Goal: Transaction & Acquisition: Purchase product/service

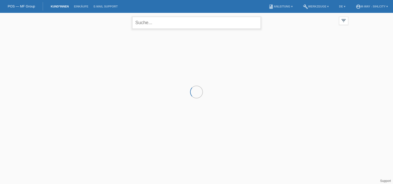
click at [158, 21] on input "text" at bounding box center [196, 23] width 129 height 12
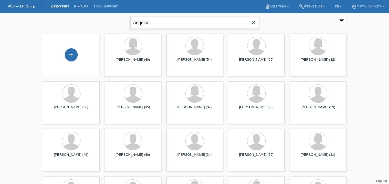
type input "angelos"
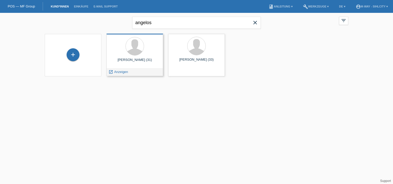
click at [122, 71] on span "Anzeigen" at bounding box center [121, 72] width 14 height 4
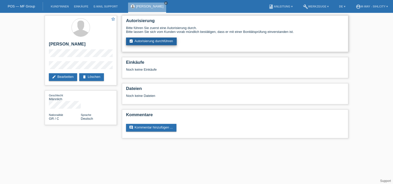
click at [162, 40] on link "assignment_turned_in Autorisierung durchführen" at bounding box center [151, 42] width 51 height 8
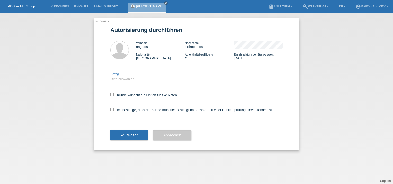
click at [125, 77] on select "Bitte auswählen CHF 1.00 - CHF 499.00 CHF 500.00 - CHF 1'999.00 CHF 2'000.00 - …" at bounding box center [150, 79] width 81 height 6
select select "3"
click at [110, 76] on select "Bitte auswählen CHF 1.00 - CHF 499.00 CHF 500.00 - CHF 1'999.00 CHF 2'000.00 - …" at bounding box center [150, 79] width 81 height 6
drag, startPoint x: 114, startPoint y: 91, endPoint x: 114, endPoint y: 95, distance: 3.3
click at [114, 95] on div "Kunde wünscht die Option für fixe Raten" at bounding box center [196, 95] width 172 height 15
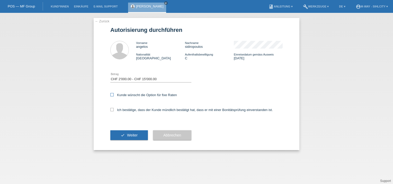
click at [112, 97] on label "Kunde wünscht die Option für fixe Raten" at bounding box center [143, 95] width 67 height 4
click at [112, 96] on input "Kunde wünscht die Option für fixe Raten" at bounding box center [111, 94] width 3 height 3
checkbox input "true"
click at [111, 108] on icon at bounding box center [111, 109] width 3 height 3
click at [111, 108] on input "Ich bestätige, dass der Kunde mündlich bestätigt hat, dass er mit einer Bonität…" at bounding box center [111, 109] width 3 height 3
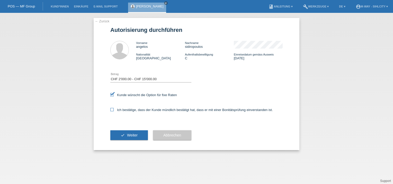
checkbox input "true"
click at [120, 133] on button "check Weiter" at bounding box center [129, 135] width 38 height 10
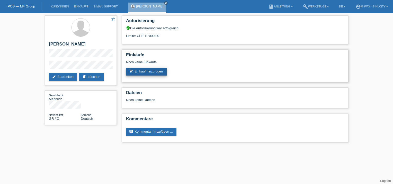
click at [146, 70] on link "add_shopping_cart Einkauf hinzufügen" at bounding box center [146, 72] width 41 height 8
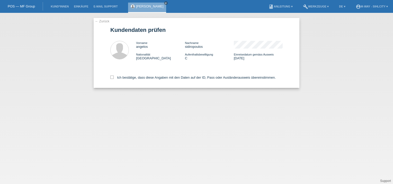
click at [113, 80] on div "Ich bestätige, dass diese Angaben mit den Daten auf der ID, Pass oder Ausländer…" at bounding box center [196, 76] width 172 height 23
click at [114, 77] on label "Ich bestätige, dass diese Angaben mit den Daten auf der ID, Pass oder Ausländer…" at bounding box center [192, 78] width 165 height 4
click at [114, 77] on input "Ich bestätige, dass diese Angaben mit den Daten auf der ID, Pass oder Ausländer…" at bounding box center [111, 77] width 3 height 3
checkbox input "true"
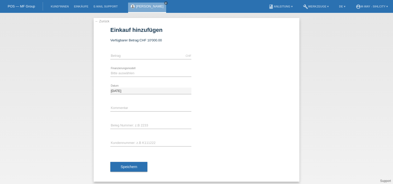
click at [131, 51] on div "CHF error Betrag" at bounding box center [150, 55] width 81 height 17
click at [130, 54] on input "text" at bounding box center [150, 56] width 81 height 6
click at [125, 55] on input "text" at bounding box center [150, 56] width 81 height 6
click at [125, 57] on input "text" at bounding box center [150, 56] width 81 height 6
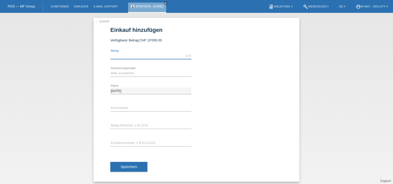
click at [117, 54] on input "text" at bounding box center [150, 56] width 81 height 6
click at [117, 57] on input "text" at bounding box center [150, 56] width 81 height 6
drag, startPoint x: 117, startPoint y: 57, endPoint x: 120, endPoint y: 57, distance: 3.1
click at [118, 57] on input "text" at bounding box center [150, 56] width 81 height 6
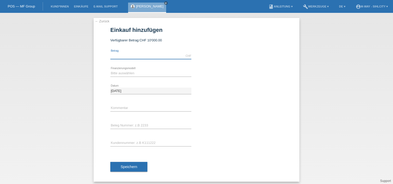
click at [121, 57] on input "text" at bounding box center [150, 56] width 81 height 6
click at [123, 56] on input "text" at bounding box center [150, 56] width 81 height 6
type input "3"
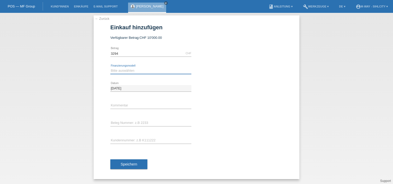
type input "3294.00"
click at [129, 69] on select "Bitte auswählen Fixe Raten Kauf auf Rechnung mit Teilzahlungsoption" at bounding box center [150, 71] width 81 height 6
select select "77"
click at [110, 68] on select "Bitte auswählen Fixe Raten Kauf auf Rechnung mit Teilzahlungsoption" at bounding box center [150, 71] width 81 height 6
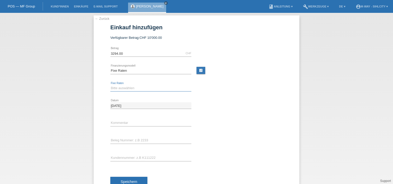
click at [126, 86] on select "Bitte auswählen 4 Raten 5 Raten 6 Raten 7 Raten 8 Raten 9 Raten 10 Raten 11 Rat…" at bounding box center [150, 88] width 81 height 6
select select "202"
click at [110, 85] on select "Bitte auswählen 4 Raten 5 Raten 6 Raten 7 Raten 8 Raten 9 Raten 10 Raten 11 Rat…" at bounding box center [150, 88] width 81 height 6
click at [129, 156] on input "text" at bounding box center [150, 158] width 81 height 6
type input "K420613"
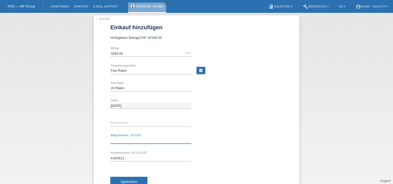
click at [136, 141] on input "text" at bounding box center [150, 140] width 81 height 6
click at [205, 133] on div at bounding box center [242, 134] width 81 height 4
click at [134, 178] on button "Speichern" at bounding box center [128, 182] width 37 height 10
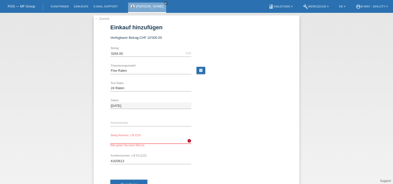
click at [180, 139] on input "text" at bounding box center [150, 140] width 81 height 6
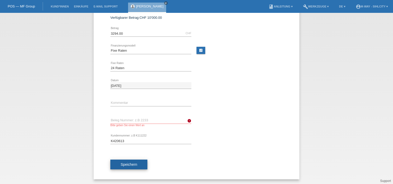
click at [133, 163] on span "Speichern" at bounding box center [129, 165] width 16 height 4
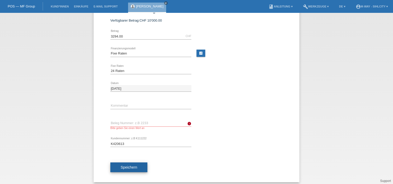
scroll to position [23, 0]
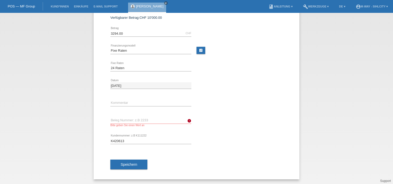
click at [137, 115] on div "error Beleg Nummer: z.B 2233 Bitte geben Sie einen Wert an" at bounding box center [150, 122] width 81 height 20
click at [137, 120] on input "text" at bounding box center [150, 120] width 81 height 6
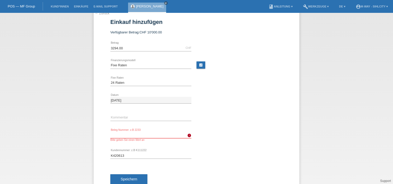
scroll to position [0, 0]
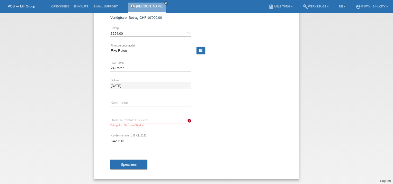
click at [134, 161] on button "Speichern" at bounding box center [128, 165] width 37 height 10
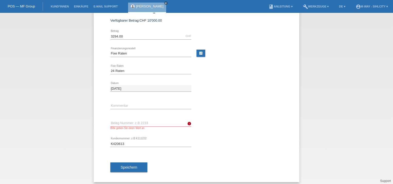
scroll to position [23, 0]
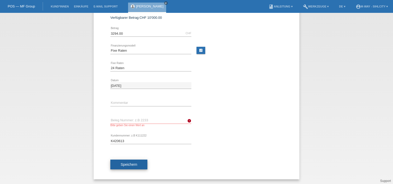
click at [131, 164] on span "Speichern" at bounding box center [129, 165] width 16 height 4
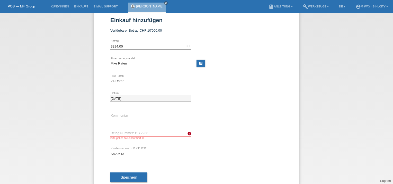
scroll to position [0, 0]
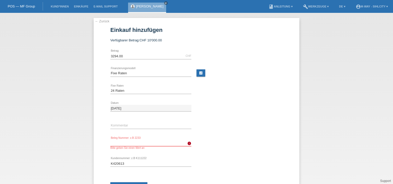
click at [159, 144] on input "text" at bounding box center [150, 143] width 81 height 6
click at [120, 141] on input "text" at bounding box center [150, 143] width 81 height 6
click at [131, 139] on div "error Beleg Nummer: z.B 2233 Bitte geben Sie einen Wert an" at bounding box center [150, 145] width 81 height 20
click at [130, 145] on input "text" at bounding box center [150, 143] width 81 height 6
click at [132, 143] on input "text" at bounding box center [150, 143] width 81 height 6
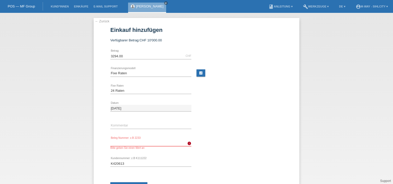
click at [132, 142] on input "text" at bounding box center [150, 143] width 81 height 6
drag, startPoint x: 132, startPoint y: 142, endPoint x: 138, endPoint y: 139, distance: 6.9
click at [134, 141] on input "text" at bounding box center [150, 143] width 81 height 6
click at [189, 144] on icon "error" at bounding box center [189, 144] width 4 height 4
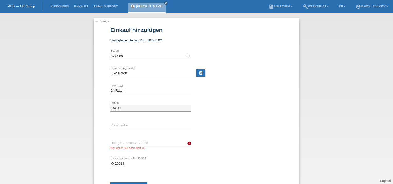
click at [187, 144] on icon "error" at bounding box center [189, 144] width 4 height 4
click at [176, 139] on div "error Beleg Nummer: z.B 2233 Bitte geben Sie einen Wert an" at bounding box center [150, 145] width 81 height 20
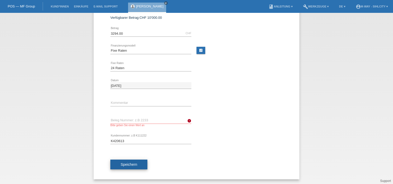
click at [129, 164] on span "Speichern" at bounding box center [129, 165] width 16 height 4
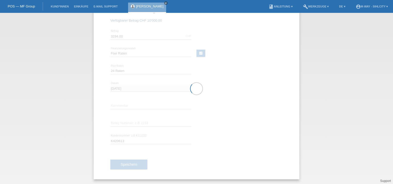
scroll to position [23, 0]
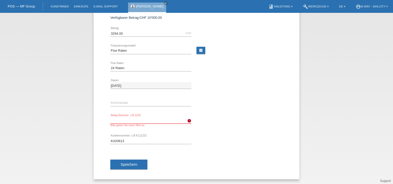
click at [129, 119] on input "text" at bounding box center [150, 120] width 81 height 6
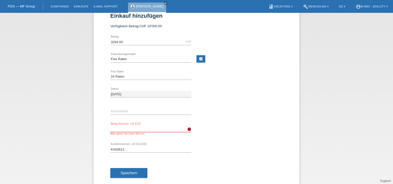
scroll to position [0, 0]
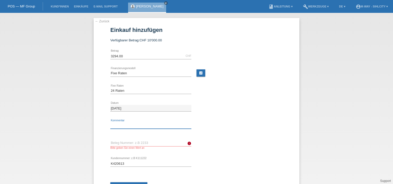
click at [129, 125] on input "text" at bounding box center [150, 125] width 81 height 6
click at [122, 140] on input "text" at bounding box center [150, 143] width 81 height 6
click at [167, 3] on icon "close" at bounding box center [166, 3] width 3 height 3
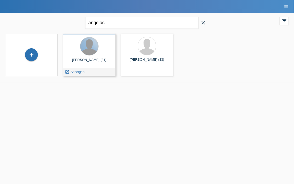
click at [87, 48] on div at bounding box center [89, 46] width 18 height 18
click at [76, 73] on span "Anzeigen" at bounding box center [78, 72] width 14 height 4
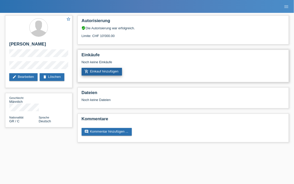
click at [100, 72] on link "add_shopping_cart Einkauf hinzufügen" at bounding box center [102, 72] width 41 height 8
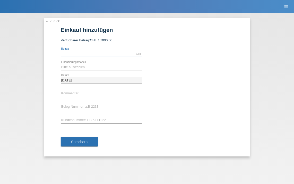
click at [84, 52] on input "text" at bounding box center [101, 54] width 81 height 6
type input "3294.00"
click at [112, 65] on select "Bitte auswählen Fixe Raten Kauf auf Rechnung mit Teilzahlungsoption" at bounding box center [101, 67] width 81 height 6
select select "77"
click at [61, 64] on select "Bitte auswählen Fixe Raten Kauf auf Rechnung mit Teilzahlungsoption" at bounding box center [101, 67] width 81 height 6
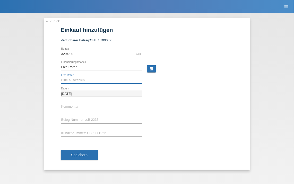
click at [87, 79] on select "Bitte auswählen 4 Raten 5 Raten 6 Raten 7 Raten 8 Raten 9 Raten 10 Raten 11 Rat…" at bounding box center [101, 80] width 81 height 6
select select "202"
click at [61, 77] on select "Bitte auswählen 4 Raten 5 Raten 6 Raten 7 Raten 8 Raten 9 Raten 10 Raten 11 Rat…" at bounding box center [101, 80] width 81 height 6
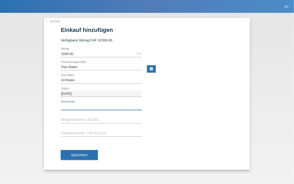
click at [78, 107] on input "text" at bounding box center [101, 107] width 81 height 6
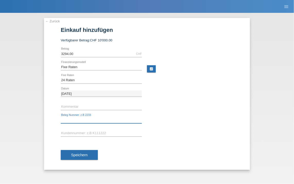
click at [65, 119] on input "text" at bounding box center [101, 120] width 81 height 6
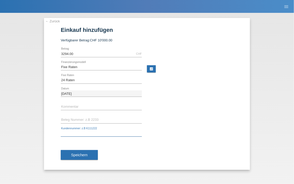
click at [89, 133] on input "text" at bounding box center [101, 133] width 81 height 6
type input "K420613"
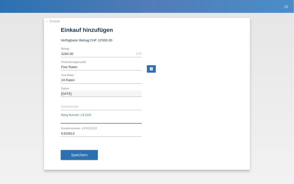
click at [82, 118] on input "text" at bounding box center [101, 120] width 81 height 6
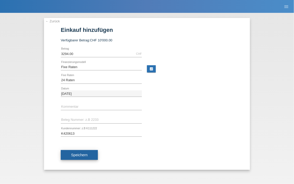
click at [72, 154] on span "Speichern" at bounding box center [79, 155] width 16 height 4
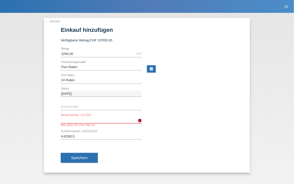
click at [84, 119] on input "text" at bounding box center [101, 120] width 81 height 6
click at [140, 120] on icon "error" at bounding box center [140, 121] width 4 height 4
click at [105, 119] on input "text" at bounding box center [101, 120] width 81 height 6
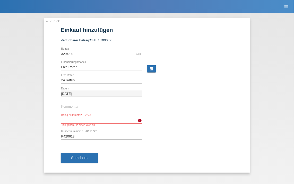
click at [105, 119] on input "text" at bounding box center [101, 120] width 81 height 6
click at [151, 69] on link "calculate" at bounding box center [151, 68] width 9 height 7
type input "3294.00"
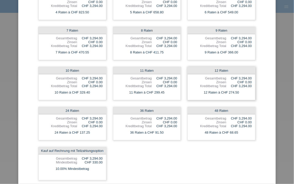
scroll to position [77, 0]
drag, startPoint x: 264, startPoint y: 87, endPoint x: 244, endPoint y: 91, distance: 20.4
click at [264, 87] on div "Raten-Kalkulator 3294.00 CHF error Betrag send Abschicken 4 Raten Gesamtbetrag …" at bounding box center [146, 58] width 257 height 261
click at [125, 158] on div "4 Raten Gesamtbetrag CHF 3,294.00 Zinsen CHF 0.00 Kreditbetrag Total CHF 3,294.…" at bounding box center [147, 83] width 224 height 201
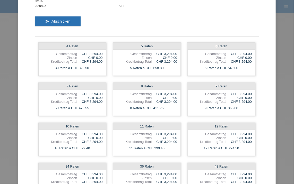
scroll to position [0, 0]
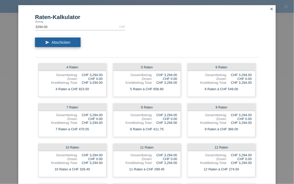
click at [65, 42] on span "Abschicken" at bounding box center [60, 42] width 19 height 4
click at [269, 9] on icon "close" at bounding box center [271, 9] width 4 height 4
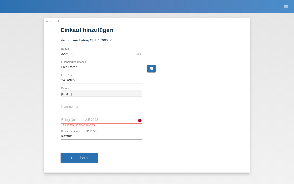
drag, startPoint x: 281, startPoint y: 54, endPoint x: 291, endPoint y: 51, distance: 10.4
click at [281, 54] on div "← Zurück Einkauf hinzufügen Verfügbarer Betrag: CHF 10'000.00 3294.00 error Bet…" at bounding box center [147, 98] width 294 height 171
click at [29, 57] on div "← Zurück Einkauf hinzufügen Verfügbarer Betrag: CHF 10'000.00 3294.00 error Bet…" at bounding box center [147, 98] width 294 height 171
drag, startPoint x: 29, startPoint y: 57, endPoint x: 15, endPoint y: 59, distance: 14.3
click at [15, 59] on div "← Zurück Einkauf hinzufügen Verfügbarer Betrag: CHF 10'000.00 3294.00 error Bet…" at bounding box center [147, 98] width 294 height 171
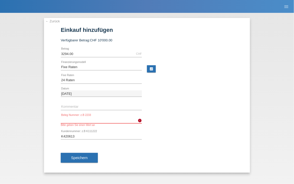
click at [84, 120] on input "text" at bounding box center [101, 120] width 81 height 6
click at [90, 106] on input "text" at bounding box center [101, 107] width 81 height 6
click at [62, 117] on input "text" at bounding box center [101, 120] width 81 height 6
click at [174, 135] on div "K420613 error Kundennummer: z.B K111222" at bounding box center [147, 136] width 172 height 13
click at [86, 121] on input "text" at bounding box center [101, 120] width 81 height 6
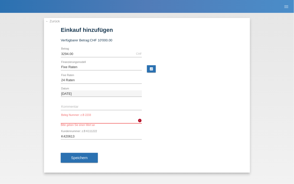
click at [76, 120] on input "text" at bounding box center [101, 120] width 81 height 6
click at [166, 125] on div "error Beleg Nummer: z.B 2233 Bitte geben Sie einen Wert an" at bounding box center [147, 122] width 172 height 16
click at [174, 140] on div "K420613 error Kundennummer: z.B K111222" at bounding box center [147, 136] width 172 height 13
click at [151, 69] on link "calculate" at bounding box center [151, 68] width 9 height 7
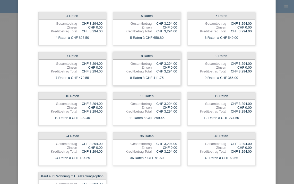
scroll to position [87, 0]
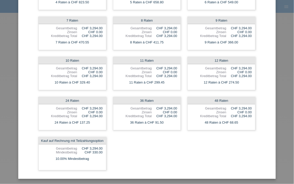
click at [280, 100] on div "Raten-Kalkulator 3294.00 CHF error Betrag send Abschicken 4 Raten Gesamtbetrag …" at bounding box center [147, 92] width 294 height 184
click at [268, 29] on div "Raten-Kalkulator 3294.00 CHF error Betrag send Abschicken 4 Raten Gesamtbetrag …" at bounding box center [146, 48] width 257 height 261
click at [279, 28] on div "Raten-Kalkulator 3294.00 CHF error Betrag send Abschicken 4 Raten Gesamtbetrag …" at bounding box center [147, 92] width 294 height 184
click at [279, 36] on div "Raten-Kalkulator 3294.00 CHF error Betrag send Abschicken 4 Raten Gesamtbetrag …" at bounding box center [147, 92] width 294 height 184
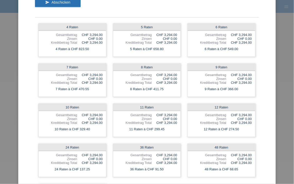
scroll to position [0, 0]
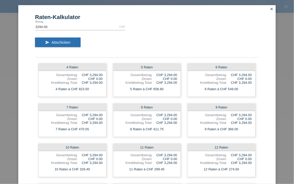
click at [270, 7] on link "close" at bounding box center [271, 9] width 7 height 6
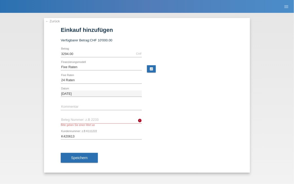
click at [52, 22] on link "← Zurück" at bounding box center [52, 21] width 14 height 4
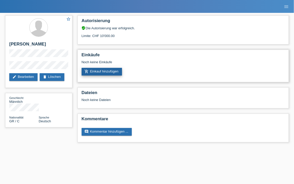
click at [98, 73] on link "add_shopping_cart Einkauf hinzufügen" at bounding box center [102, 72] width 41 height 8
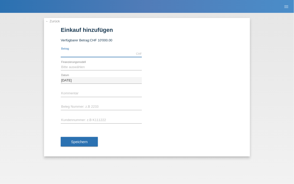
click at [77, 52] on input "text" at bounding box center [101, 54] width 81 height 6
type input "3294.00"
click at [74, 65] on select "Bitte auswählen Fixe Raten Kauf auf Rechnung mit Teilzahlungsoption" at bounding box center [101, 67] width 81 height 6
select select "77"
click at [61, 64] on select "Bitte auswählen Fixe Raten Kauf auf Rechnung mit Teilzahlungsoption" at bounding box center [101, 67] width 81 height 6
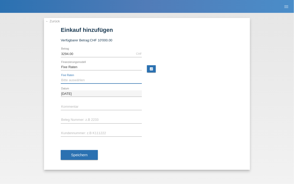
click at [72, 80] on select "Bitte auswählen 4 Raten 5 Raten 6 Raten 7 Raten 8 Raten 9 Raten 10 Raten 11 Rat…" at bounding box center [101, 80] width 81 height 6
select select "202"
click at [61, 77] on select "Bitte auswählen 4 Raten 5 Raten 6 Raten 7 Raten 8 Raten 9 Raten 10 Raten 11 Rat…" at bounding box center [101, 80] width 81 height 6
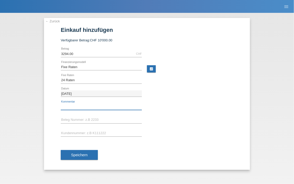
click at [74, 107] on input "text" at bounding box center [101, 107] width 81 height 6
click at [75, 106] on input "text" at bounding box center [101, 107] width 81 height 6
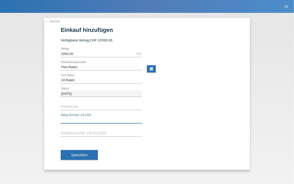
click at [66, 117] on input "text" at bounding box center [101, 120] width 81 height 6
click at [103, 120] on input "text" at bounding box center [101, 120] width 81 height 6
type input "k407547"
click at [63, 119] on input "k407547" at bounding box center [101, 120] width 81 height 6
type input "k"
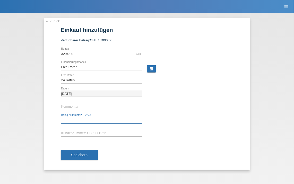
type input "k"
type input "c"
type input "K"
type input "C"
type input "C407547"
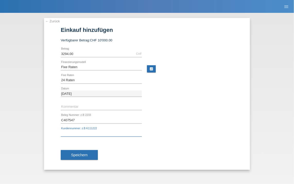
click at [67, 131] on input "text" at bounding box center [101, 133] width 81 height 6
type input "k"
type input "K420613"
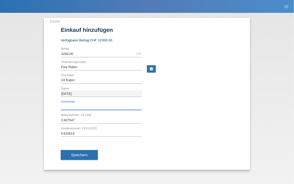
click at [82, 107] on input "text" at bounding box center [101, 107] width 81 height 6
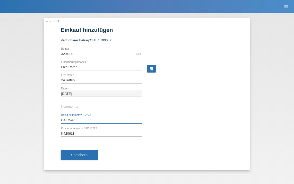
click at [65, 119] on input "C407547" at bounding box center [101, 120] width 81 height 6
drag, startPoint x: 65, startPoint y: 119, endPoint x: 68, endPoint y: 119, distance: 3.3
click at [65, 119] on input "C407547" at bounding box center [101, 120] width 81 height 6
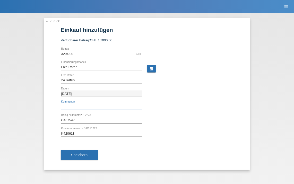
drag, startPoint x: 78, startPoint y: 107, endPoint x: 82, endPoint y: 106, distance: 3.5
click at [78, 107] on input "text" at bounding box center [101, 107] width 81 height 6
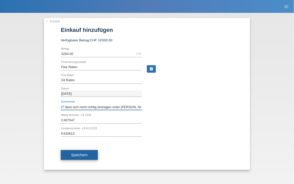
type input "Beleg 4075/47 lässt sich nicht richtig eintragen unter [PERSON_NAME]"
click at [81, 155] on span "Speichern" at bounding box center [79, 155] width 16 height 4
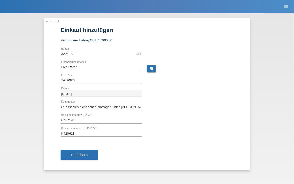
scroll to position [0, 0]
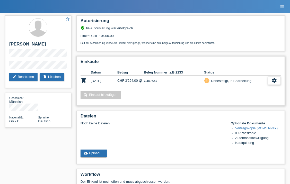
click at [274, 82] on icon "settings" at bounding box center [274, 81] width 6 height 6
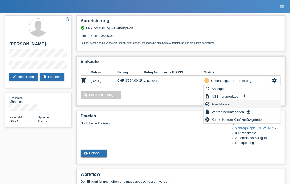
click at [221, 103] on span "Abschliessen" at bounding box center [221, 104] width 21 height 6
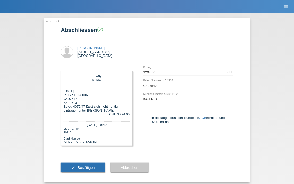
click at [143, 117] on icon at bounding box center [144, 117] width 3 height 3
click at [143, 117] on input "Ich bestätige, dass der Kunde die AGB erhalten und akzeptiert hat." at bounding box center [144, 117] width 3 height 3
checkbox input "true"
click at [81, 168] on span "Bestätigen" at bounding box center [85, 168] width 17 height 4
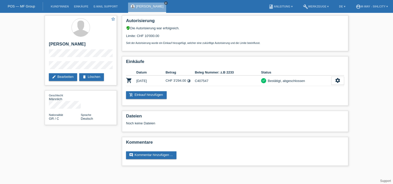
click at [167, 3] on icon "close" at bounding box center [166, 3] width 3 height 3
click at [60, 7] on link "Kund*innen" at bounding box center [59, 6] width 23 height 3
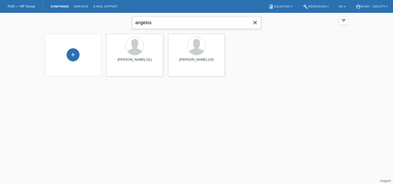
click at [189, 24] on input "angelos" at bounding box center [196, 23] width 129 height 12
drag, startPoint x: 182, startPoint y: 24, endPoint x: 103, endPoint y: 29, distance: 78.9
click at [104, 29] on div "angelos close filter_list view_module Alle Kund*innen anzeigen star Markierte […" at bounding box center [196, 22] width 309 height 19
type input "pardio"
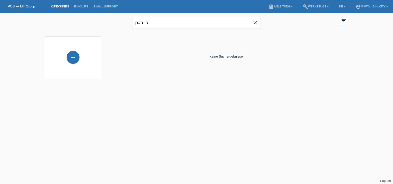
click at [256, 22] on icon "close" at bounding box center [255, 23] width 6 height 6
